Goal: Task Accomplishment & Management: Manage account settings

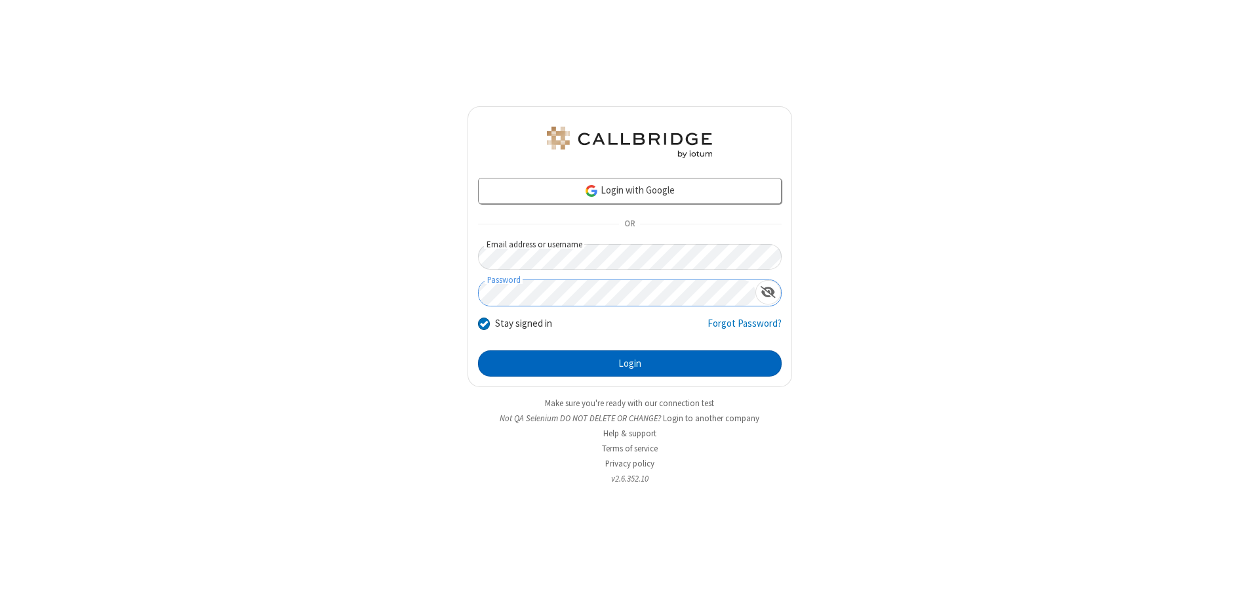
click at [630, 363] on button "Login" at bounding box center [630, 363] width 304 height 26
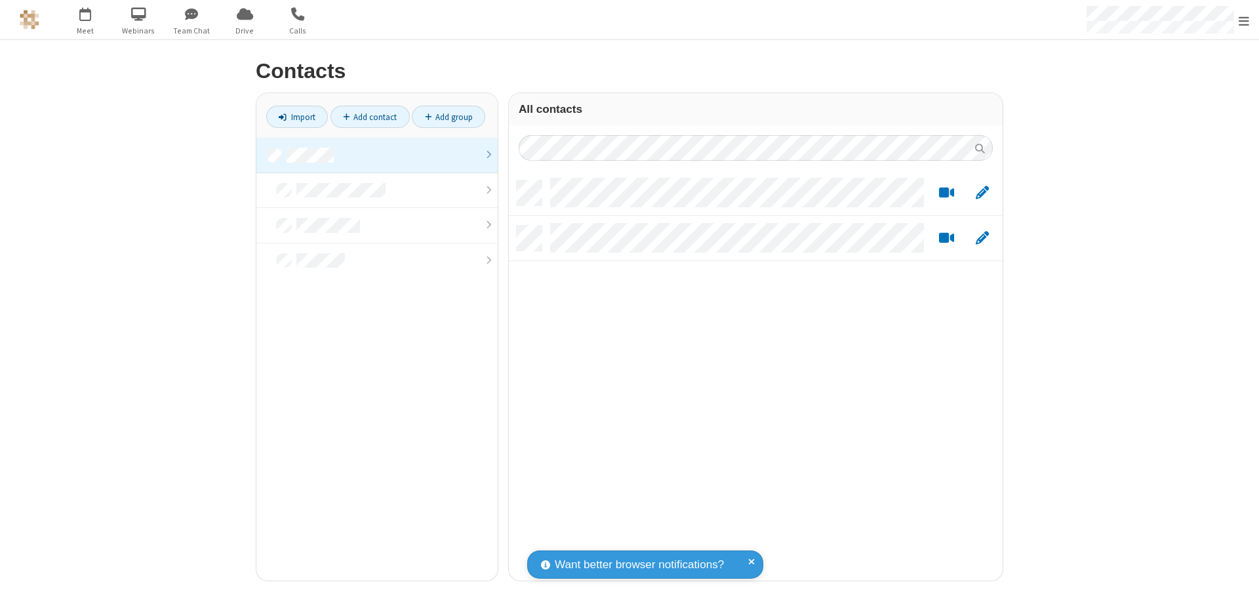
click at [377, 155] on link at bounding box center [376, 155] width 241 height 35
click at [370, 117] on link "Add contact" at bounding box center [370, 117] width 79 height 22
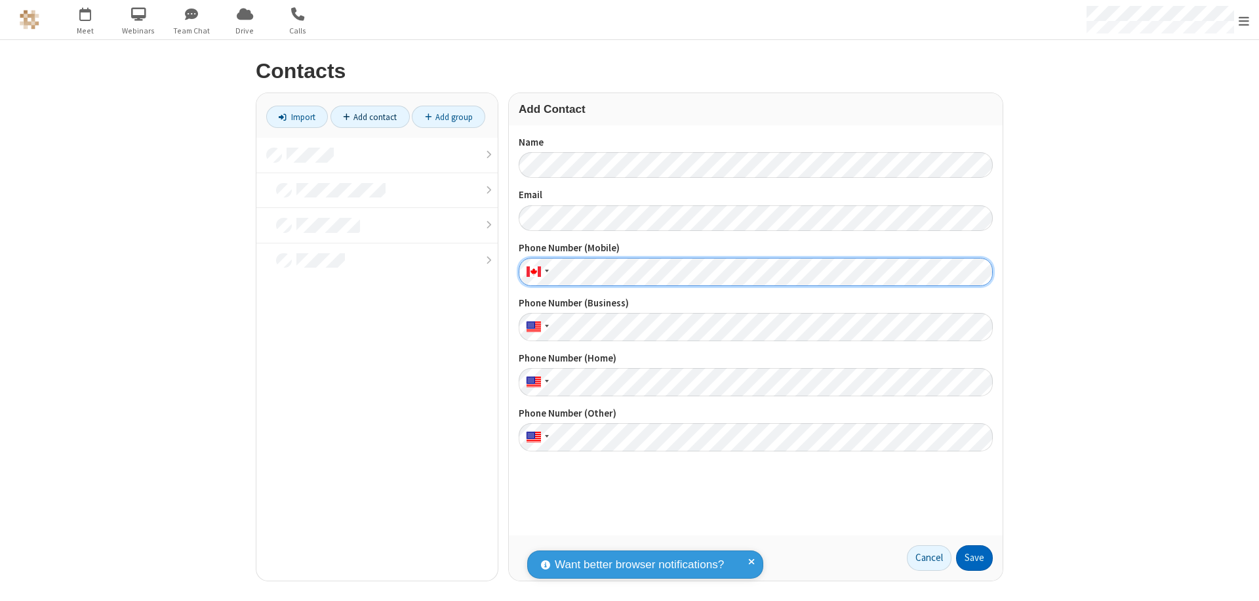
click at [975, 558] on button "Save" at bounding box center [974, 558] width 37 height 26
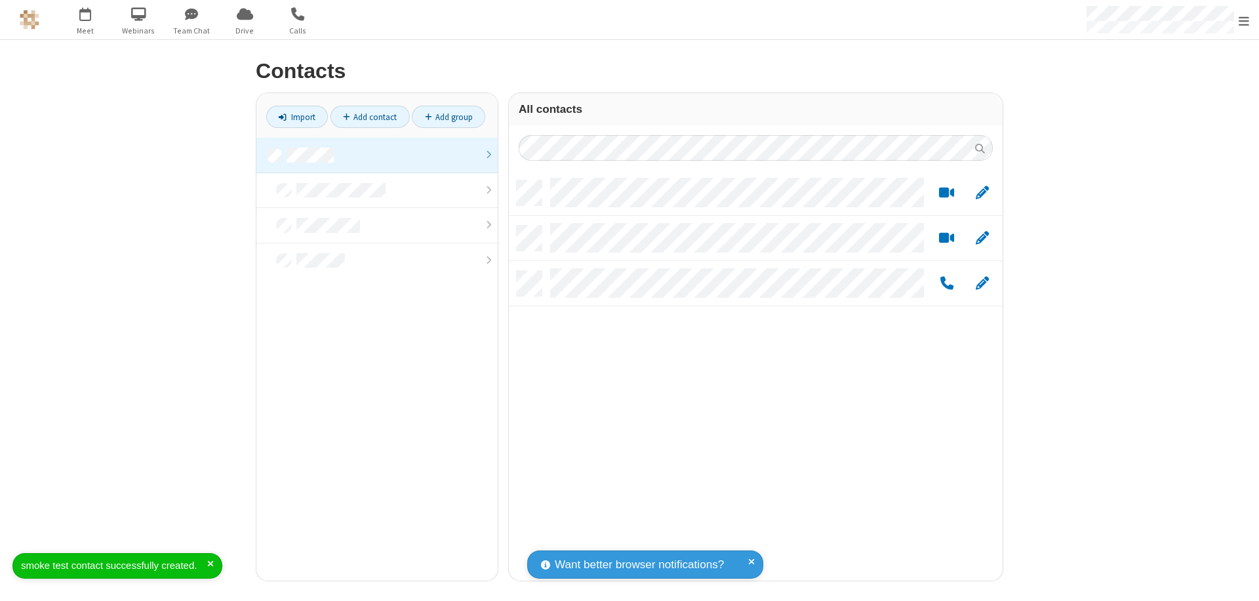
scroll to position [400, 484]
click at [370, 117] on link "Add contact" at bounding box center [370, 117] width 79 height 22
